Goal: Task Accomplishment & Management: Use online tool/utility

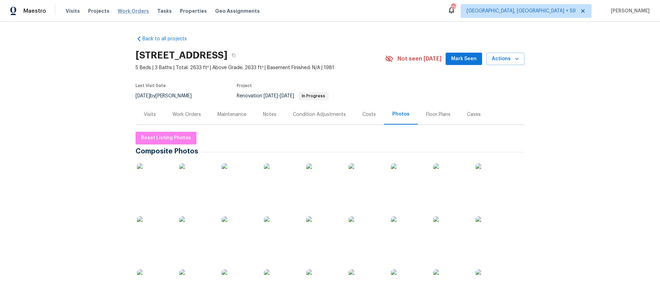
click at [122, 10] on span "Work Orders" at bounding box center [133, 11] width 31 height 7
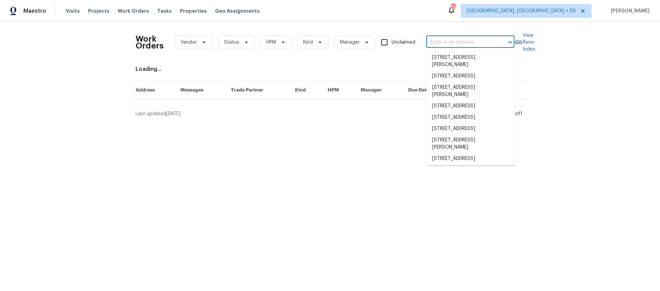
click at [469, 42] on input "text" at bounding box center [460, 42] width 69 height 11
paste input "[STREET_ADDRESS]"
type input "[STREET_ADDRESS]"
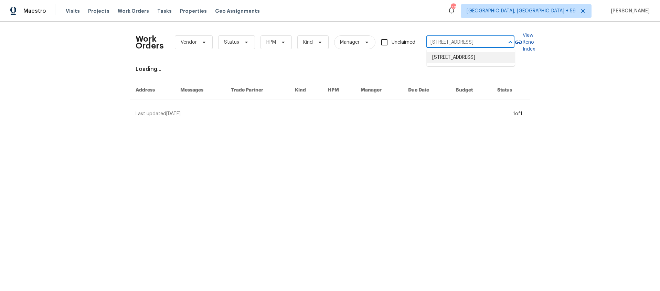
click at [450, 56] on li "[STREET_ADDRESS]" at bounding box center [471, 57] width 88 height 11
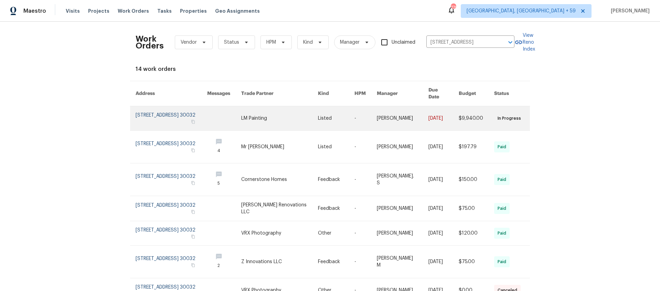
click at [236, 117] on link at bounding box center [224, 118] width 34 height 24
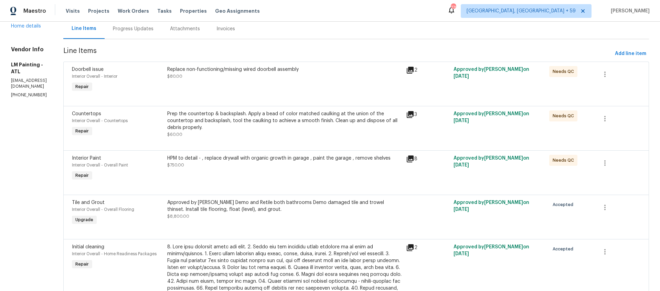
scroll to position [82, 0]
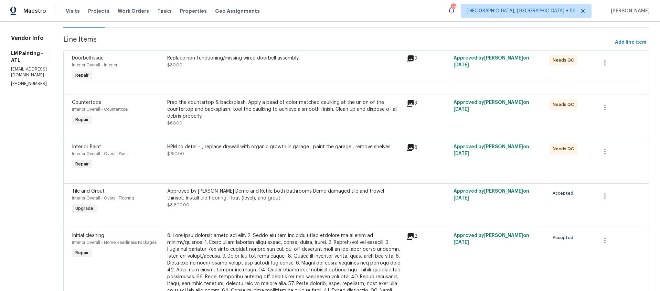
click at [414, 102] on icon at bounding box center [410, 103] width 7 height 7
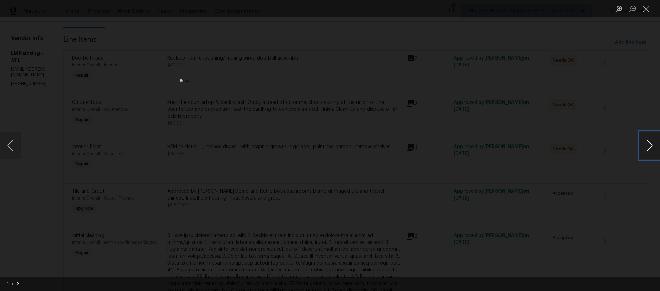
click at [648, 144] on button "Next image" at bounding box center [649, 146] width 21 height 28
